Goal: Information Seeking & Learning: Learn about a topic

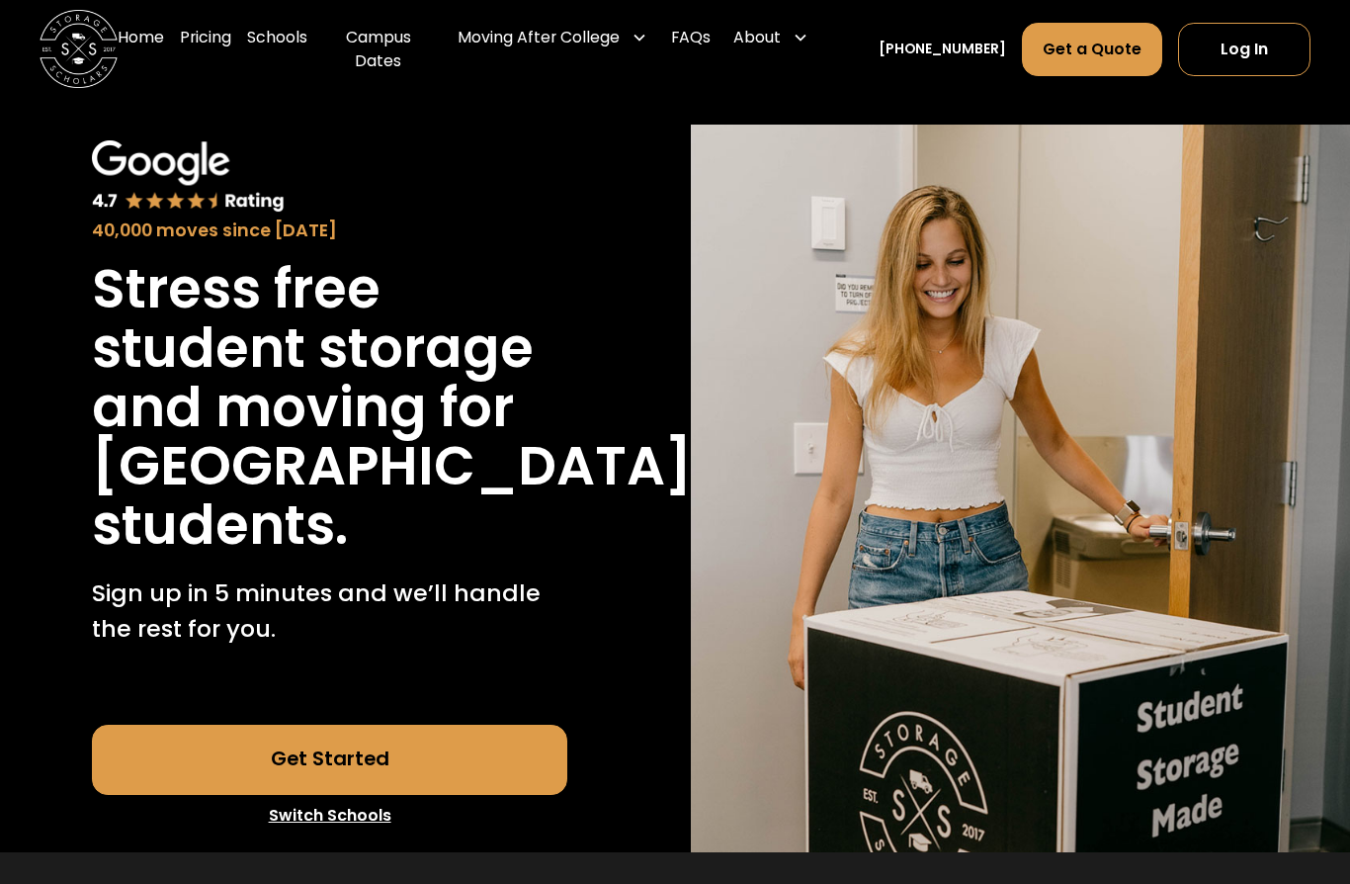
scroll to position [66, 0]
click at [228, 52] on link "Pricing" at bounding box center [205, 49] width 51 height 78
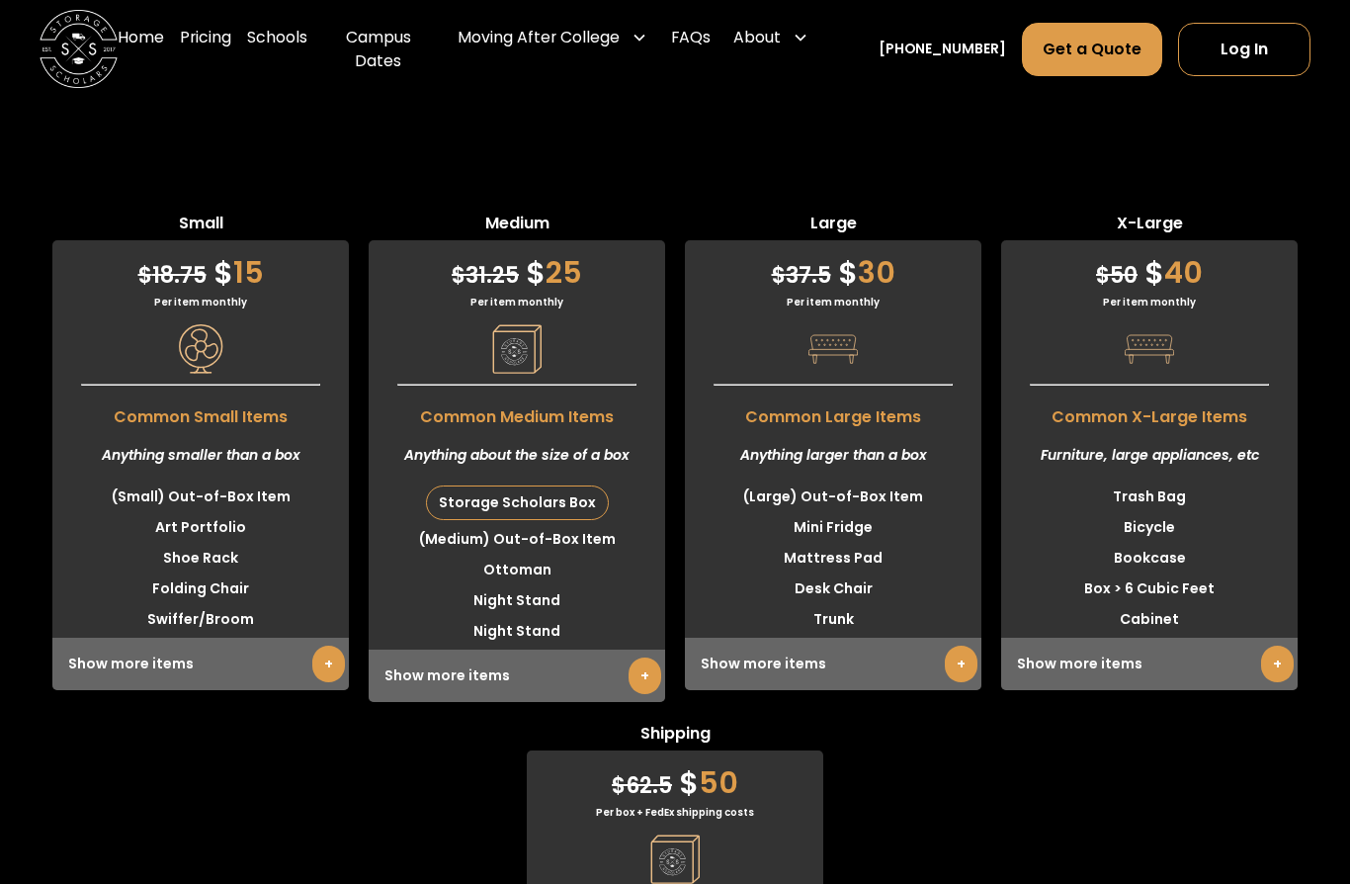
scroll to position [5117, 0]
click at [771, 49] on div "About" at bounding box center [756, 38] width 47 height 24
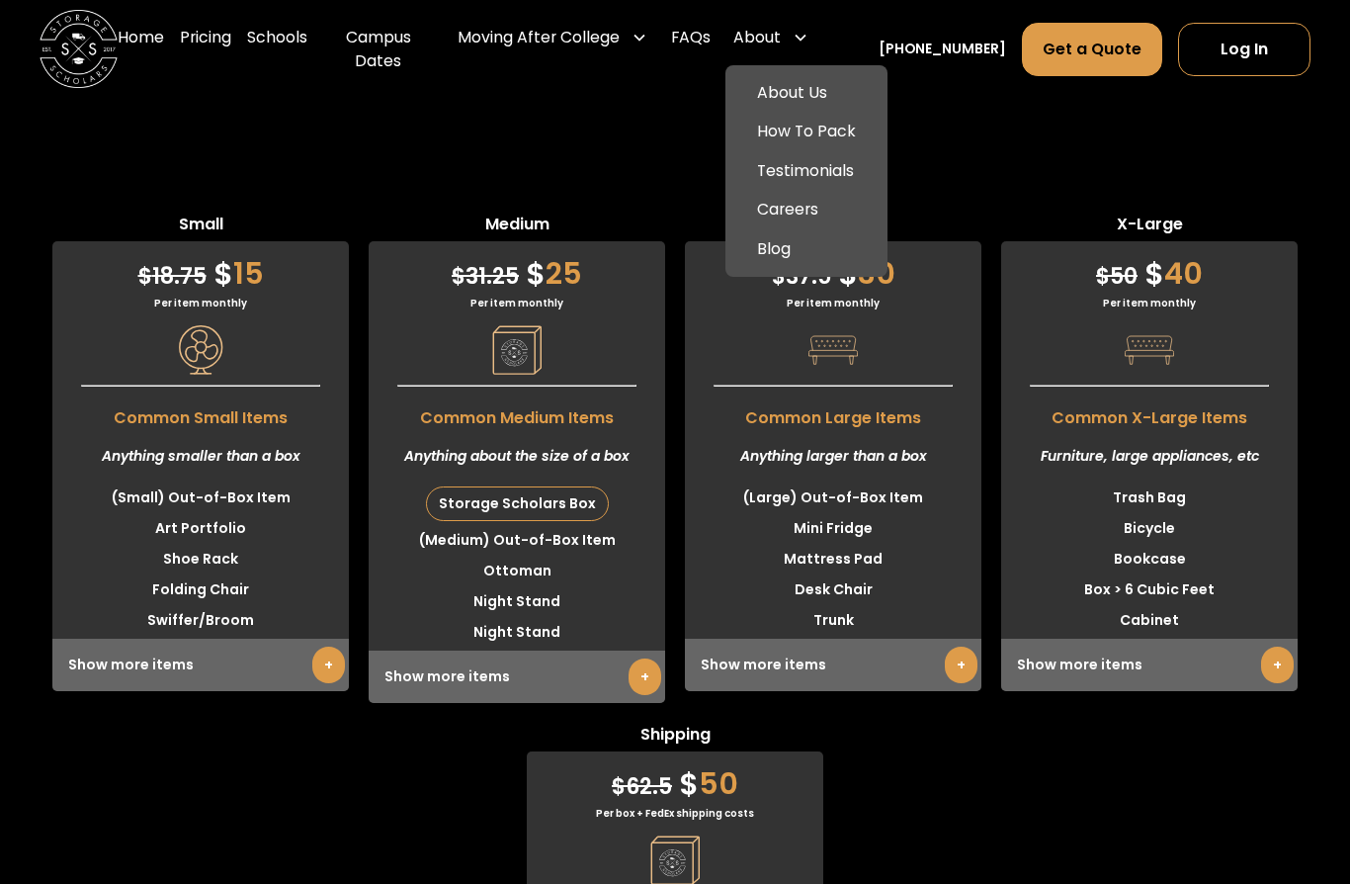
click at [857, 143] on link "How To Pack" at bounding box center [806, 132] width 146 height 40
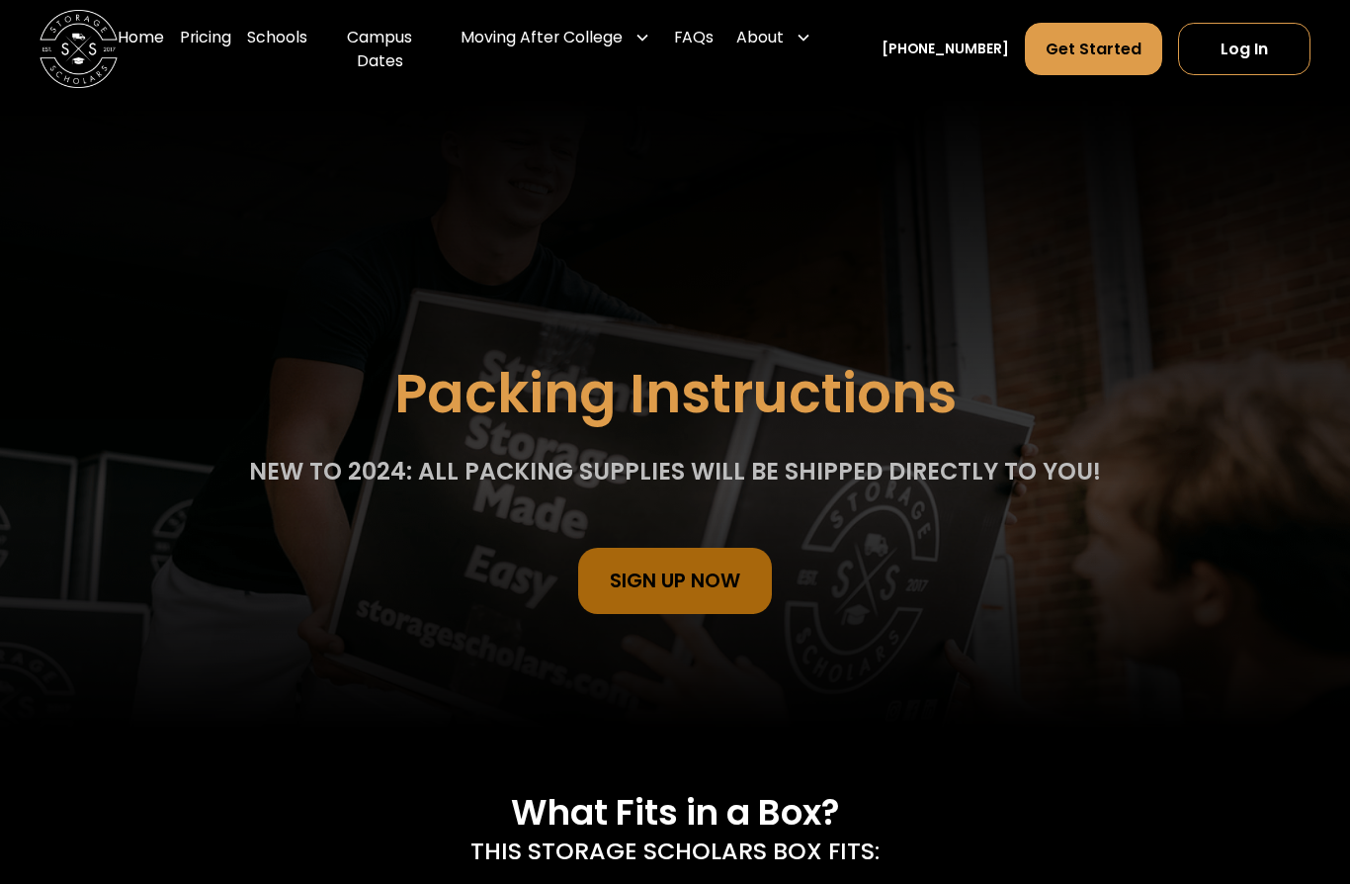
click at [623, 49] on div "Moving After College" at bounding box center [542, 38] width 162 height 24
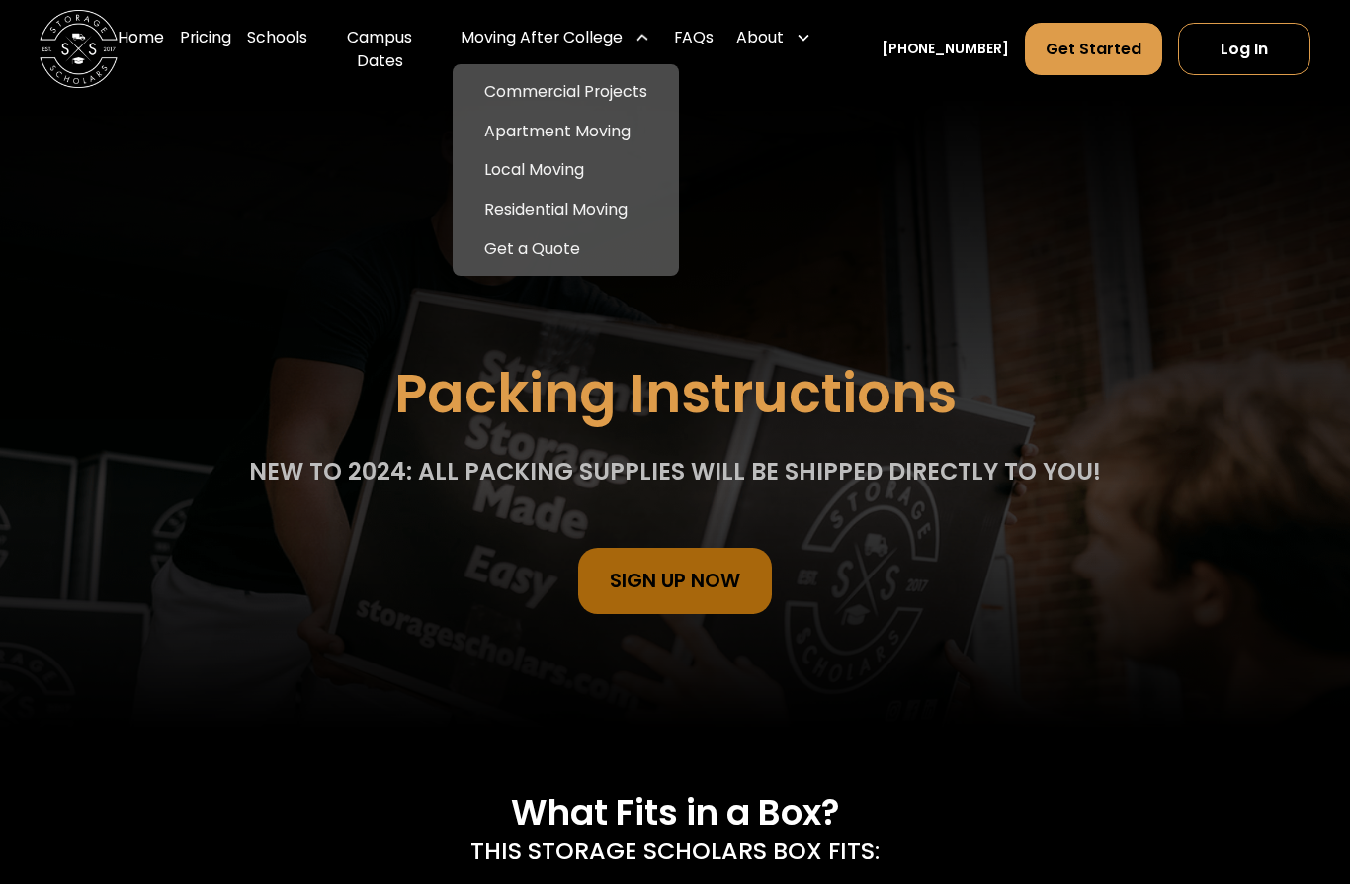
click at [307, 55] on link "Schools" at bounding box center [277, 49] width 60 height 78
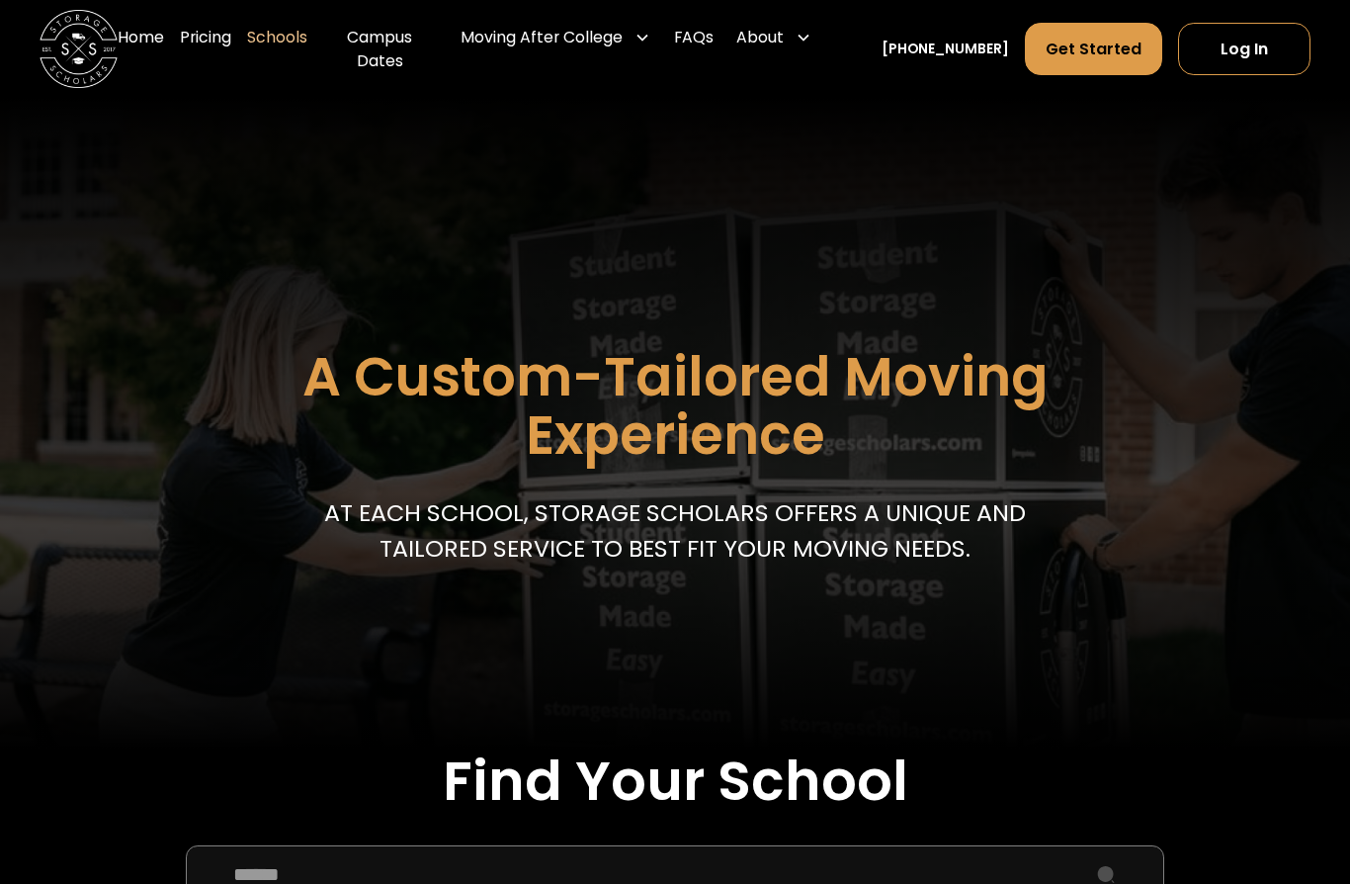
click at [231, 45] on link "Pricing" at bounding box center [205, 49] width 51 height 78
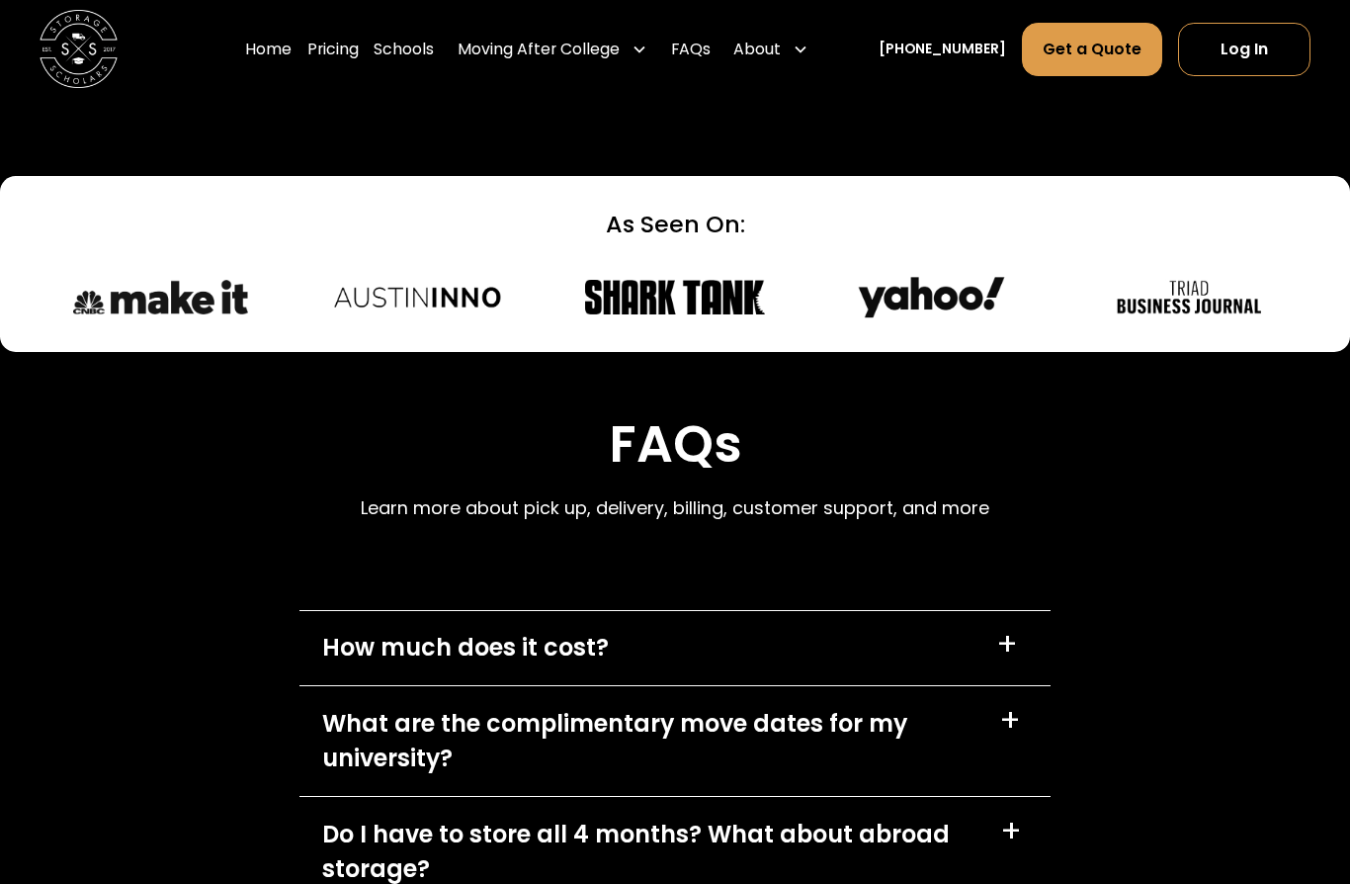
scroll to position [8358, 0]
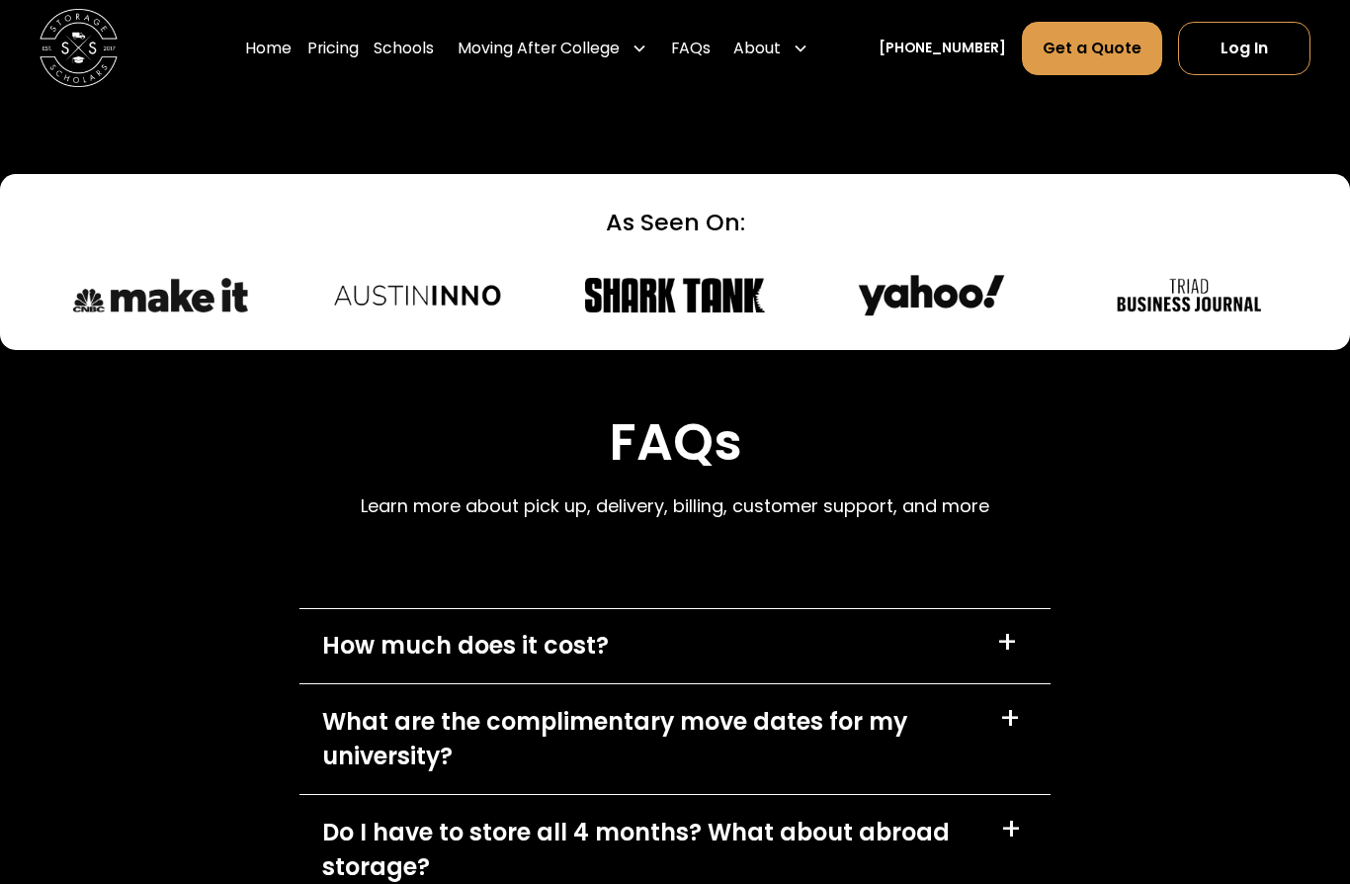
click at [1023, 815] on div "+" at bounding box center [1014, 831] width 28 height 32
click at [1022, 808] on div "+" at bounding box center [1011, 827] width 38 height 38
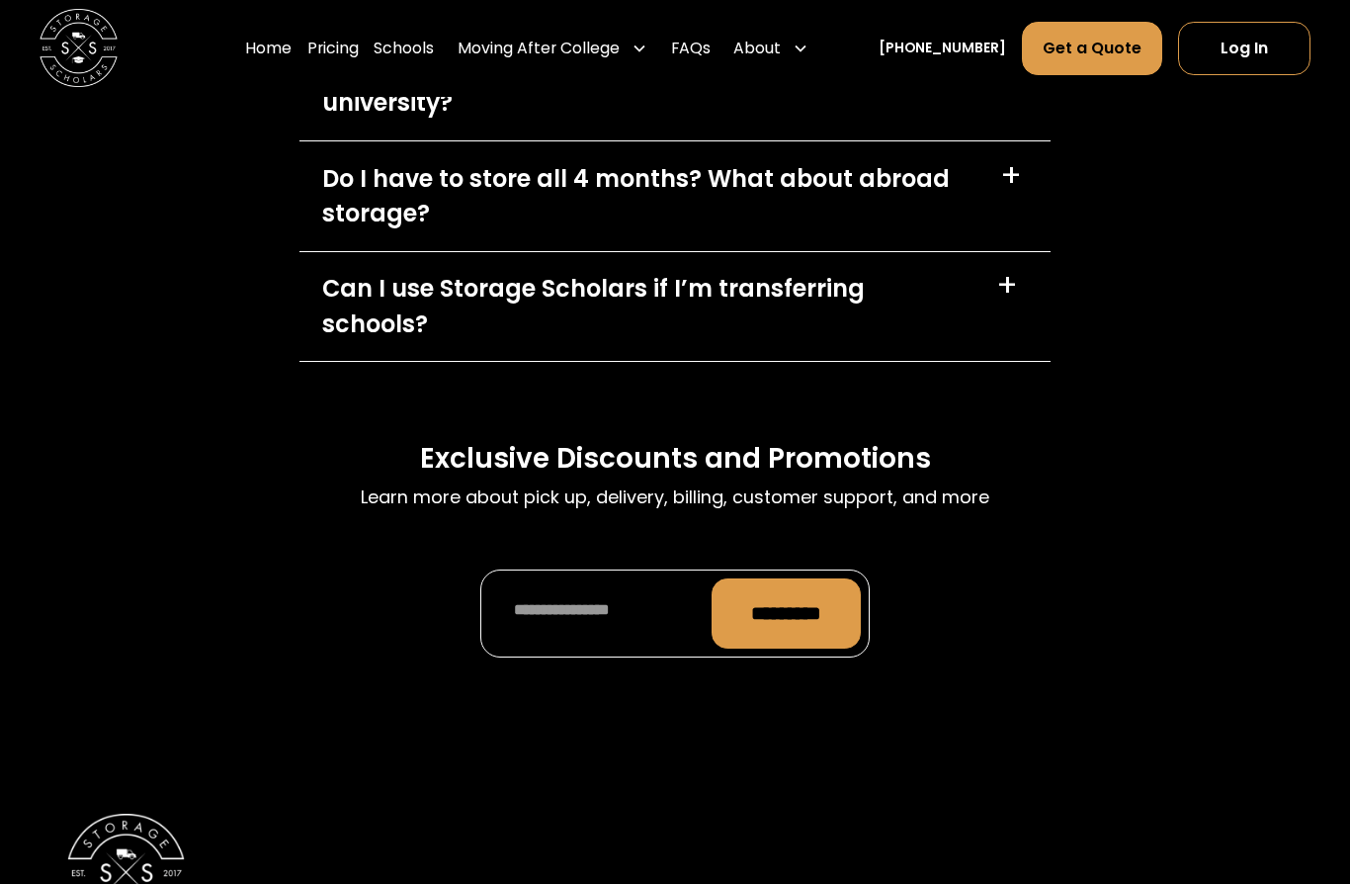
scroll to position [9012, 0]
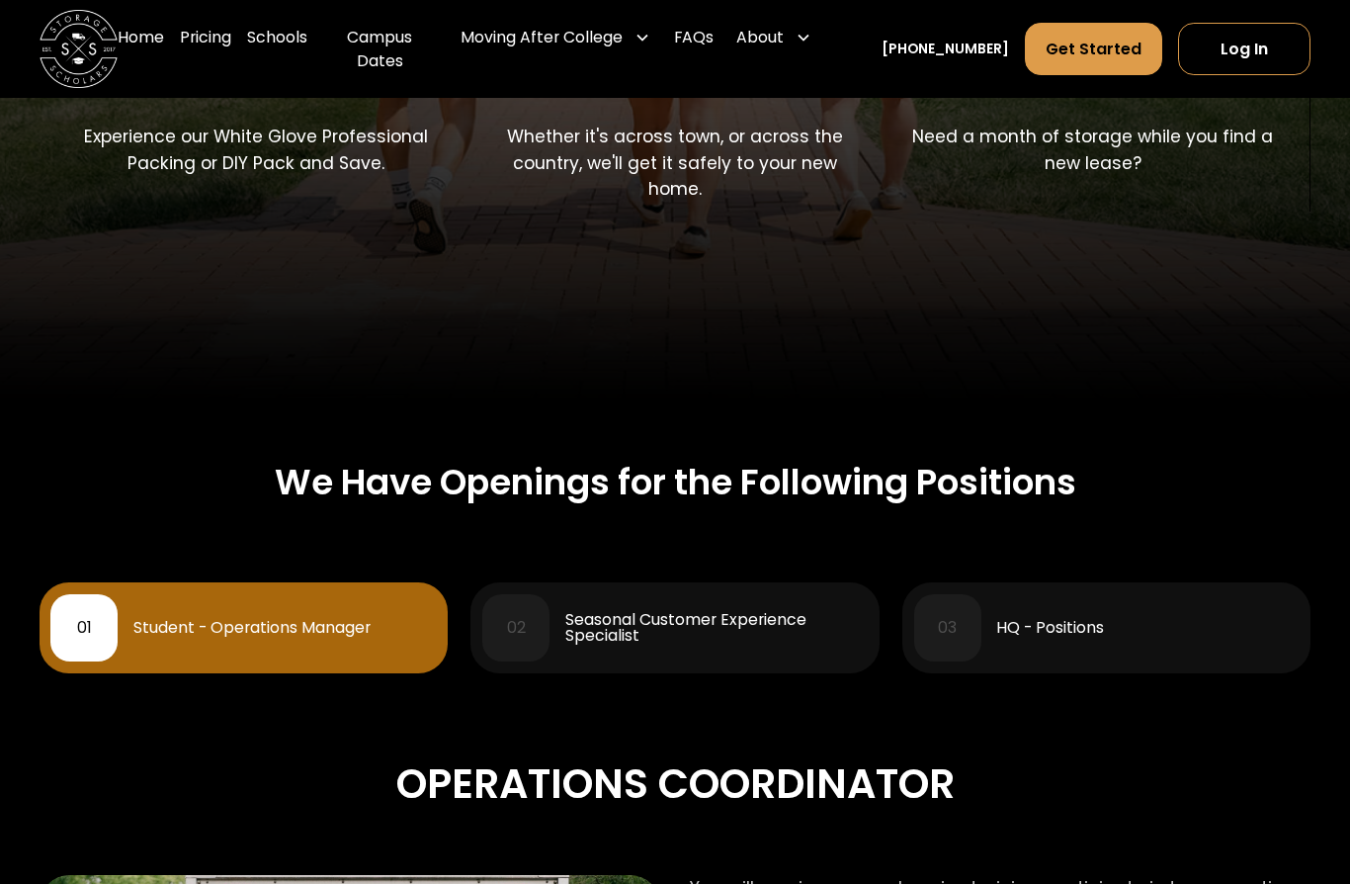
scroll to position [509, 0]
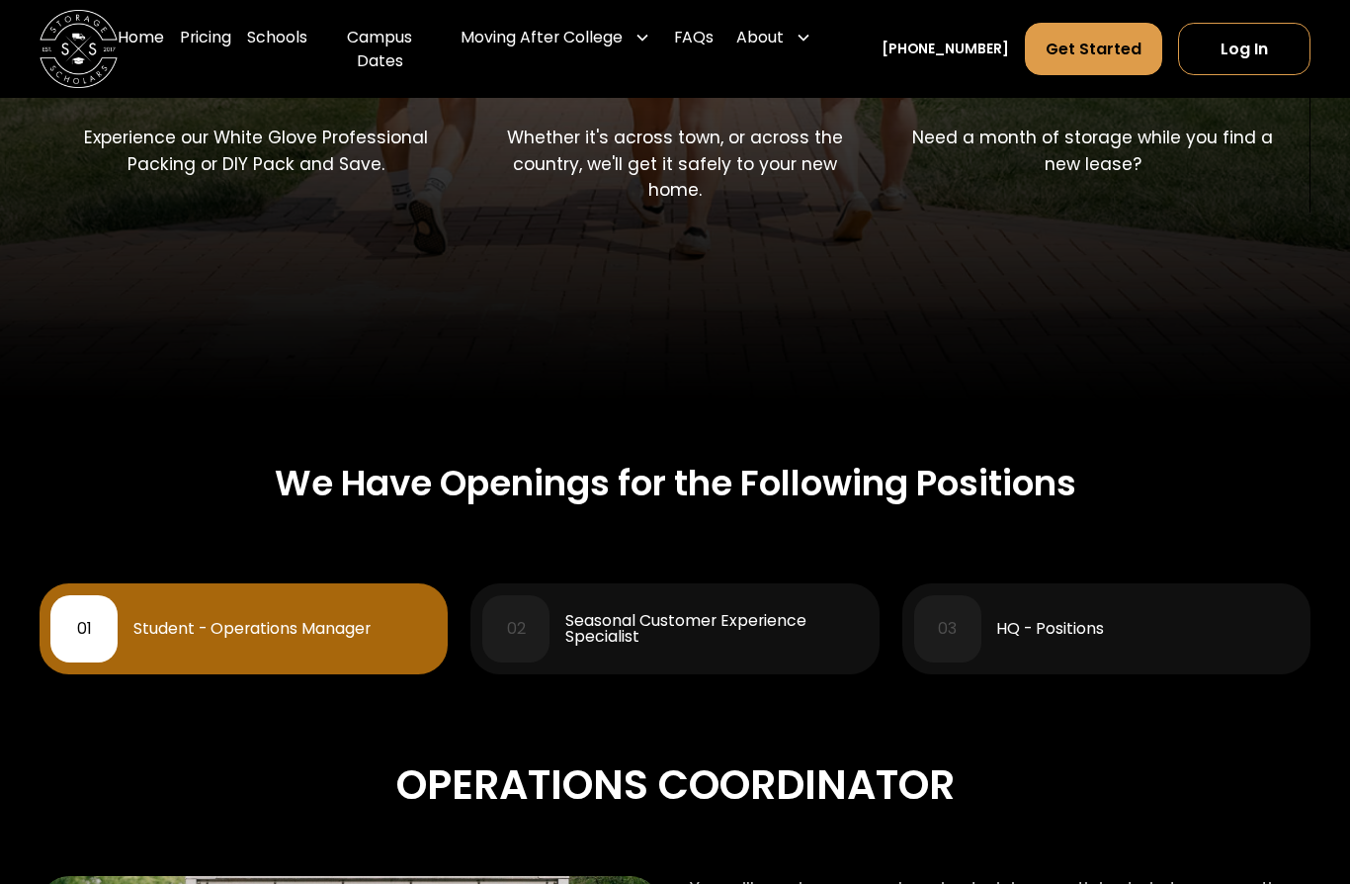
click at [1210, 643] on div "03 HQ - Positions" at bounding box center [1106, 629] width 384 height 66
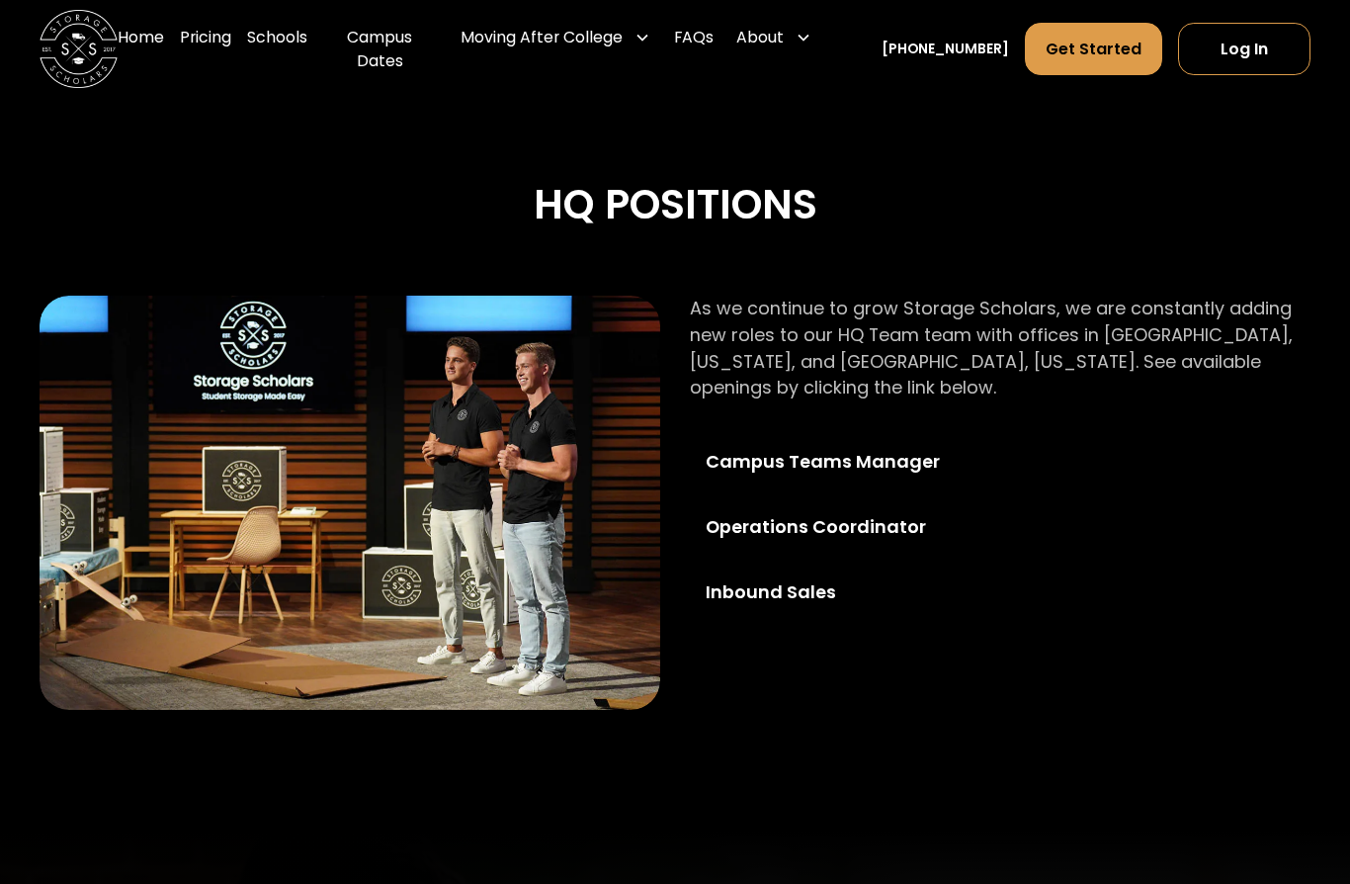
scroll to position [1090, 0]
click at [822, 585] on div "Inbound Sales" at bounding box center [847, 592] width 282 height 27
